Goal: Go to known website: Access a specific website the user already knows

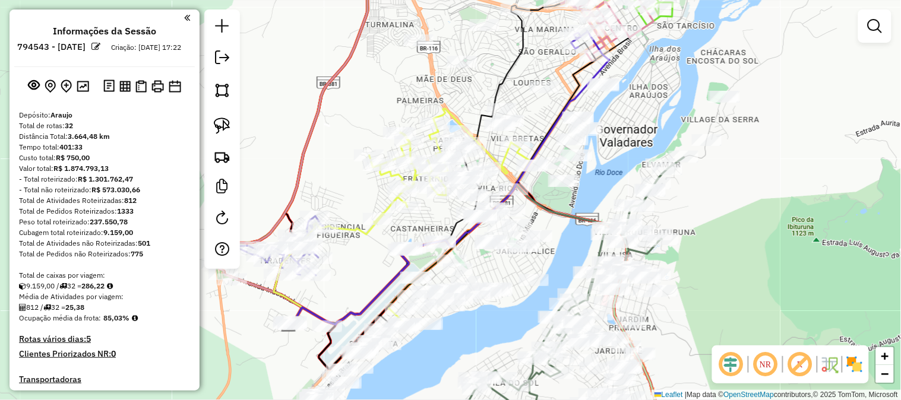
scroll to position [2310, 0]
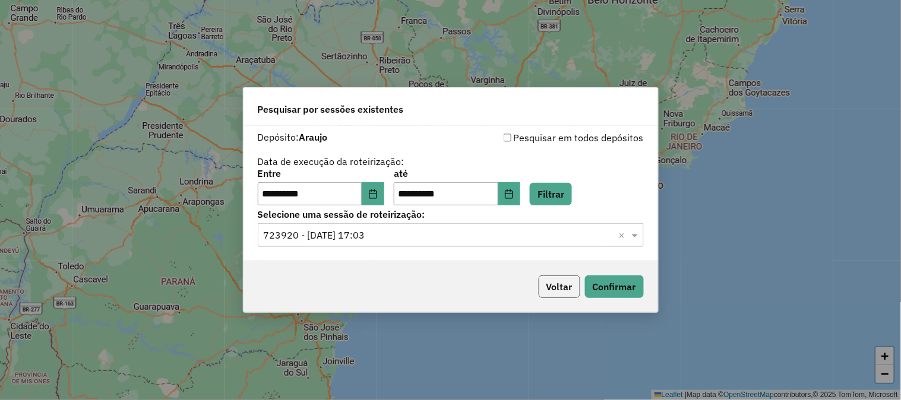
click at [553, 292] on button "Voltar" at bounding box center [560, 287] width 42 height 23
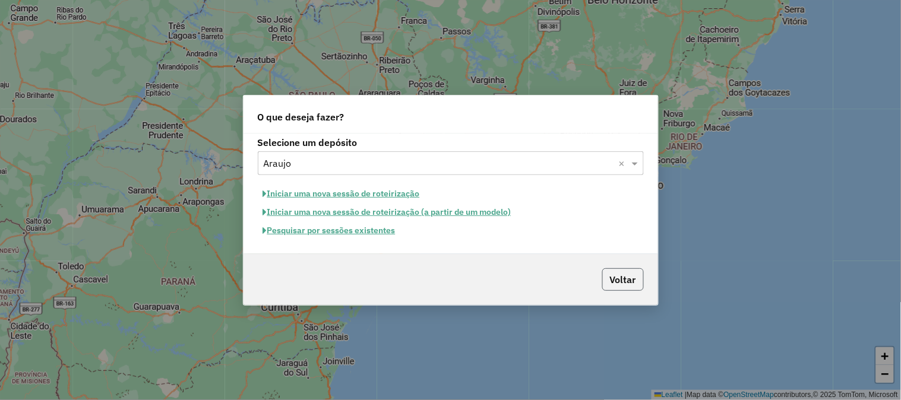
click at [620, 275] on button "Voltar" at bounding box center [623, 280] width 42 height 23
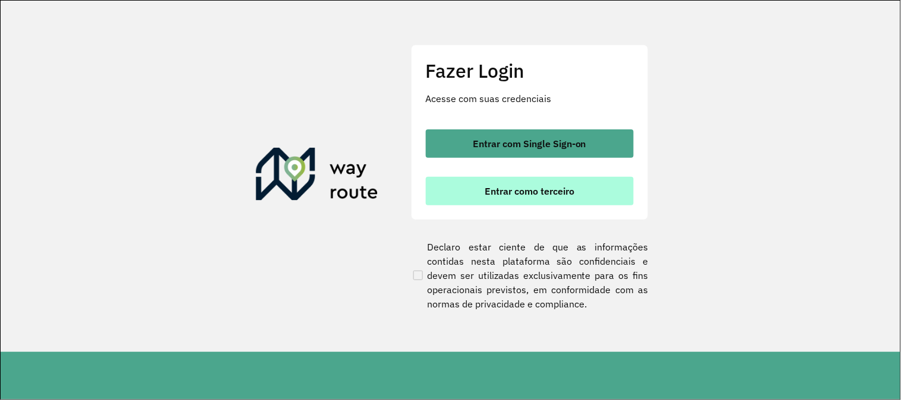
click at [518, 188] on span "Entrar como terceiro" at bounding box center [530, 192] width 90 height 10
